Goal: Information Seeking & Learning: Find contact information

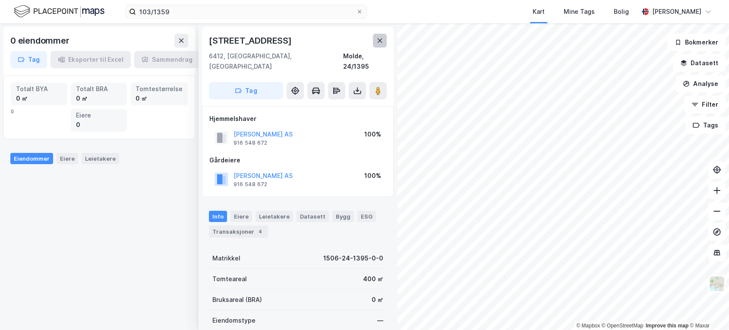
click at [373, 41] on button at bounding box center [380, 41] width 14 height 14
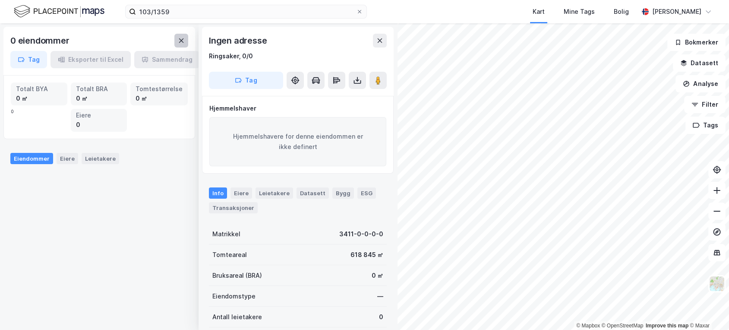
click at [184, 41] on icon at bounding box center [181, 40] width 7 height 7
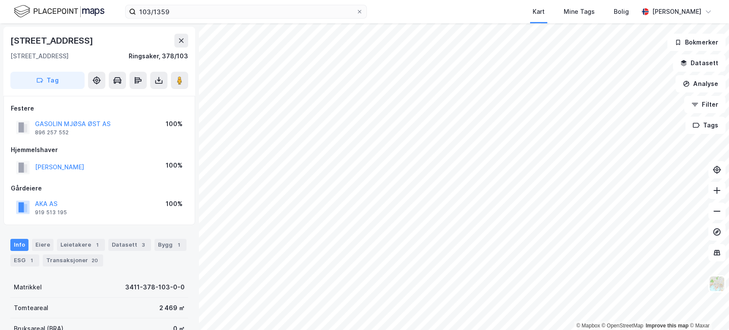
click at [59, 162] on div "[PERSON_NAME]" at bounding box center [59, 167] width 49 height 10
click at [0, 0] on button "[PERSON_NAME]" at bounding box center [0, 0] width 0 height 0
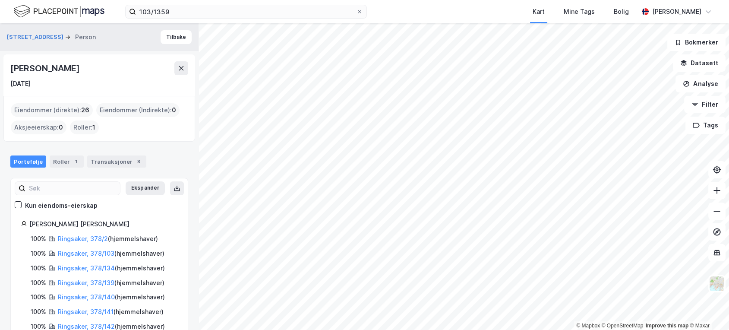
drag, startPoint x: 11, startPoint y: 66, endPoint x: 127, endPoint y: 58, distance: 115.9
click at [127, 58] on div "[PERSON_NAME] [DATE]" at bounding box center [99, 74] width 192 height 41
click at [183, 60] on div "[PERSON_NAME] [DATE]" at bounding box center [99, 74] width 192 height 41
click at [183, 69] on icon at bounding box center [181, 68] width 7 height 7
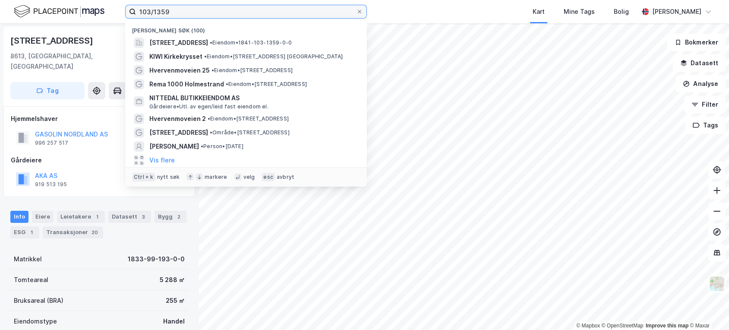
click at [464, 37] on div "103/1359 Nylige søk (100) [STREET_ADDRESS], [PERSON_NAME] • 1841-103-1359-0-0 K…" at bounding box center [364, 165] width 729 height 330
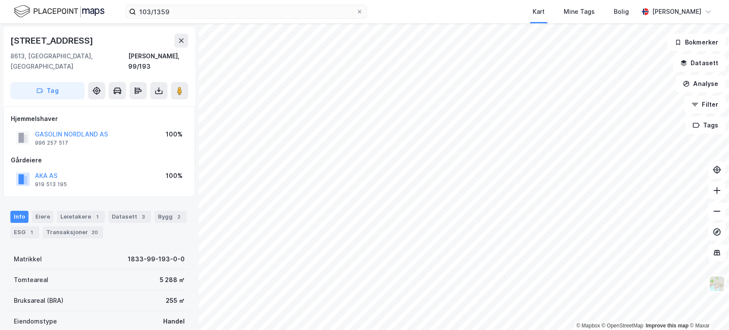
drag, startPoint x: 206, startPoint y: 11, endPoint x: 508, endPoint y: -2, distance: 302.0
click at [508, 0] on html "103/1359 Kart Mine Tags Bolig [PERSON_NAME] © Mapbox © OpenStreetMap Improve th…" at bounding box center [364, 165] width 729 height 330
